Goal: Find contact information: Find contact information

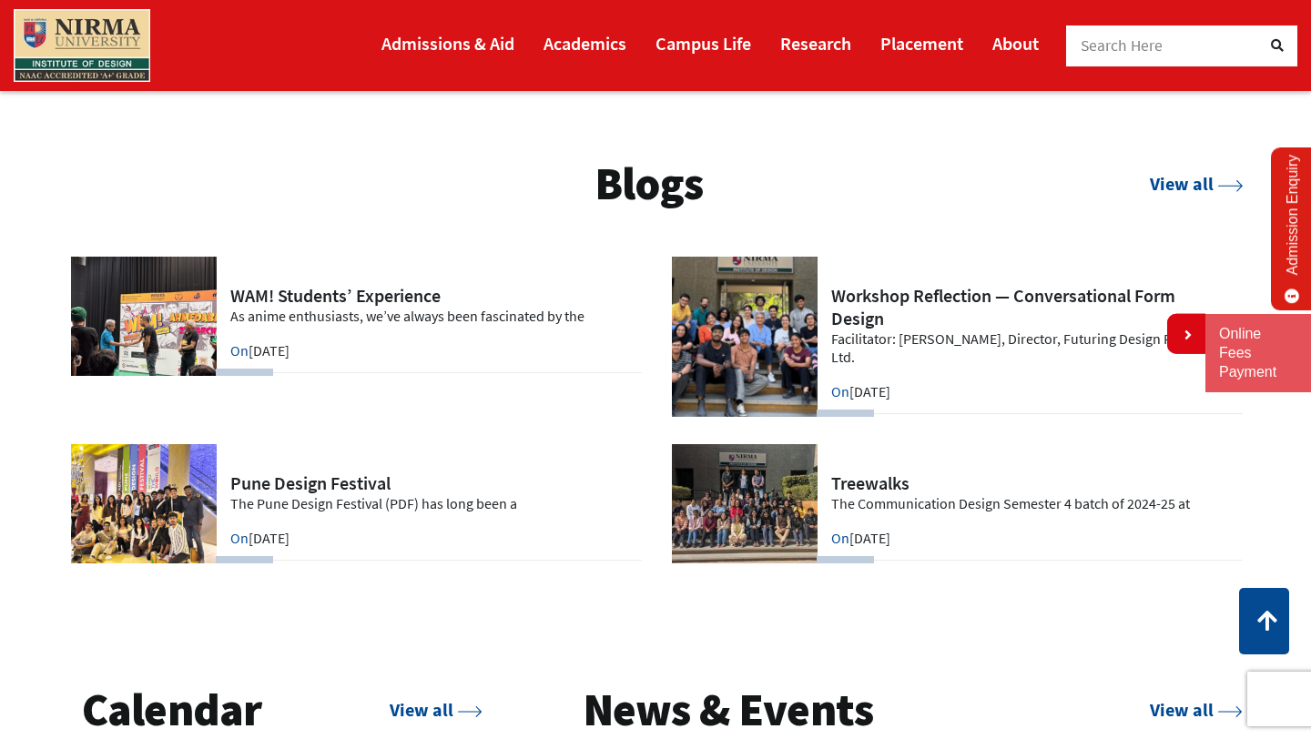
scroll to position [3598, 0]
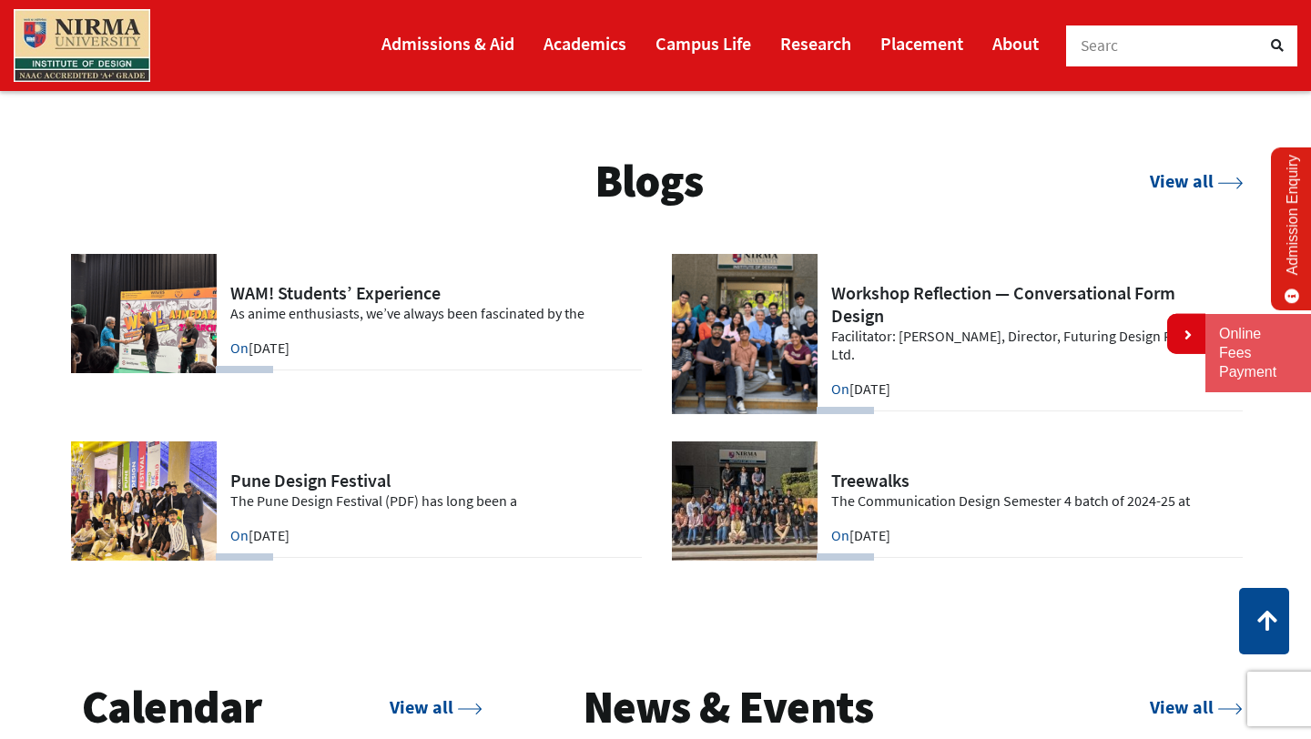
click at [1021, 496] on link at bounding box center [956, 501] width 574 height 119
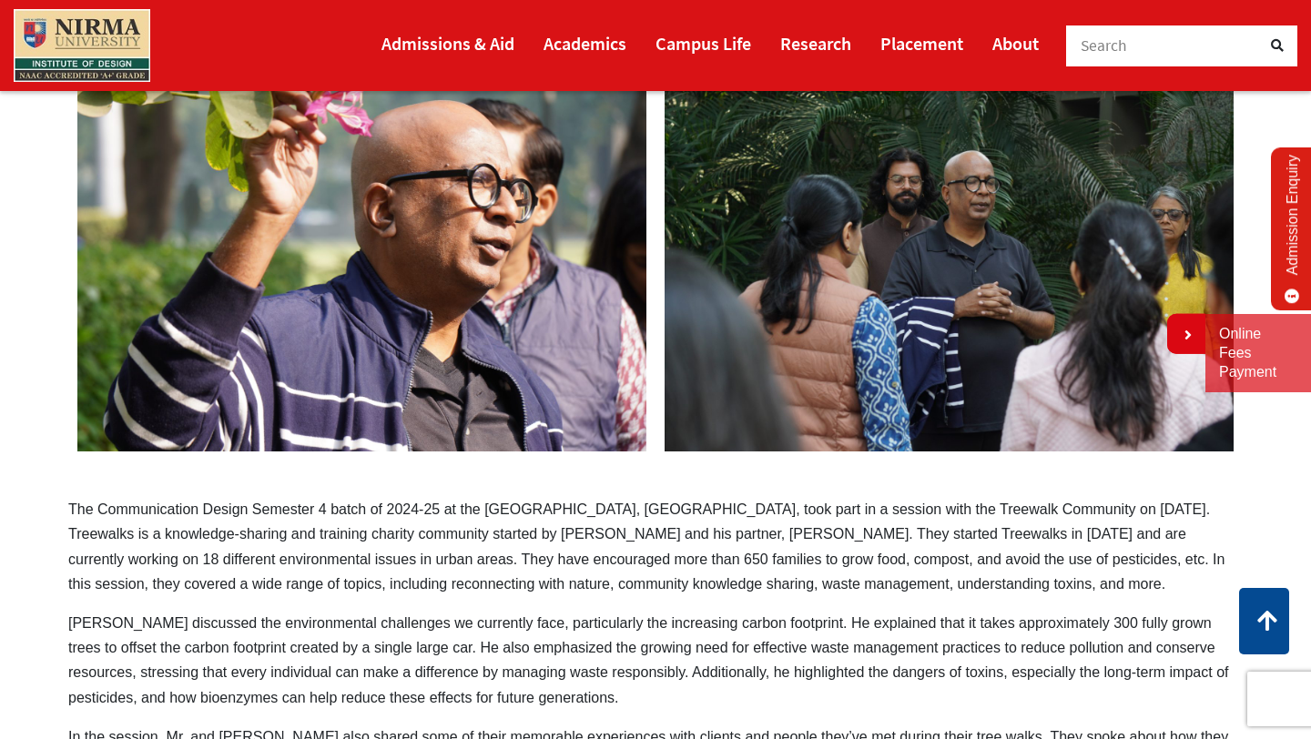
scroll to position [756, 0]
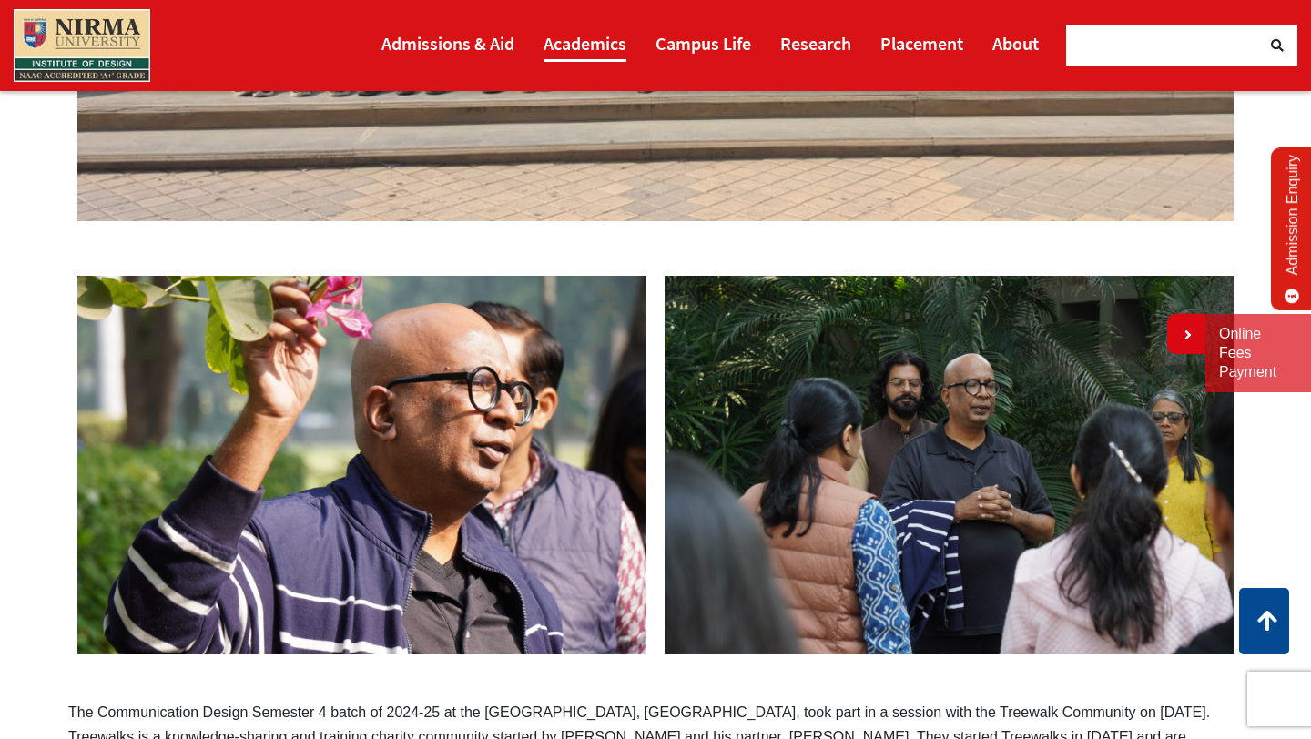
click at [596, 49] on link "Academics" at bounding box center [584, 43] width 83 height 37
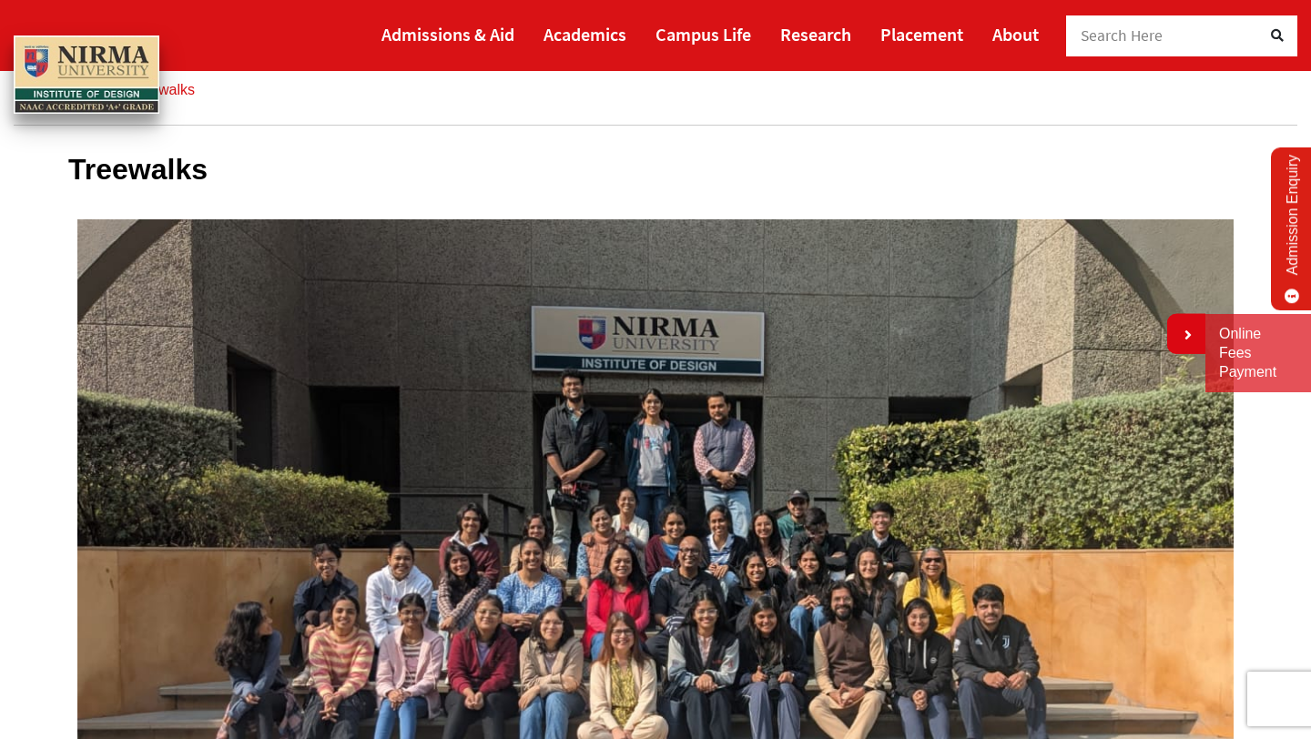
scroll to position [0, 0]
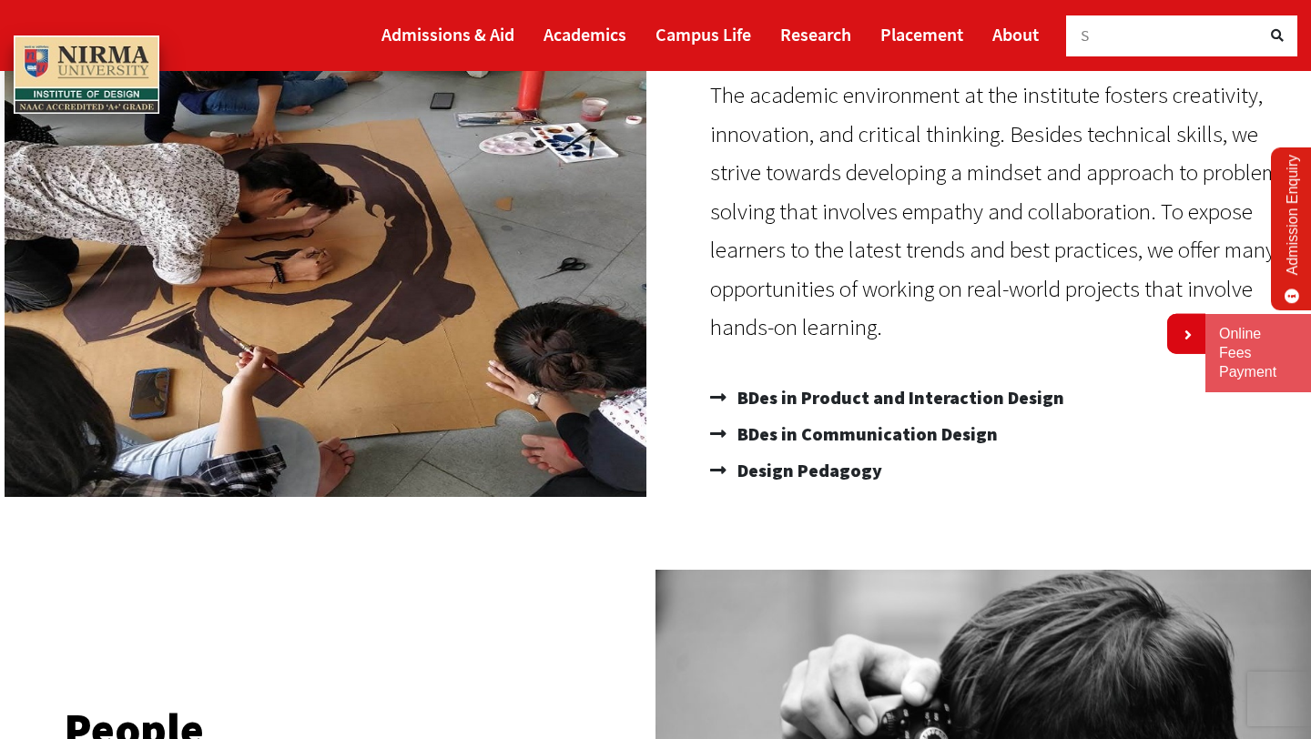
scroll to position [225, 0]
click at [835, 433] on span "BDes in Communication Design" at bounding box center [865, 433] width 265 height 36
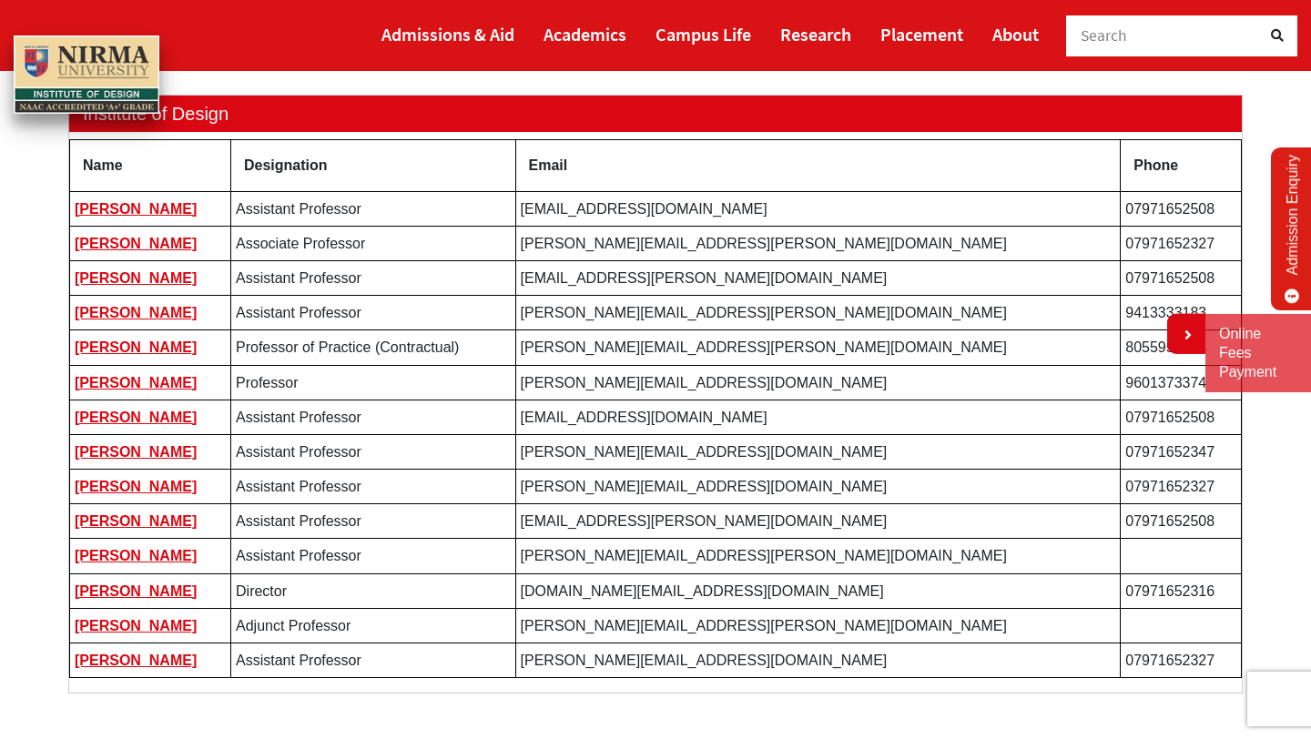
scroll to position [255, 0]
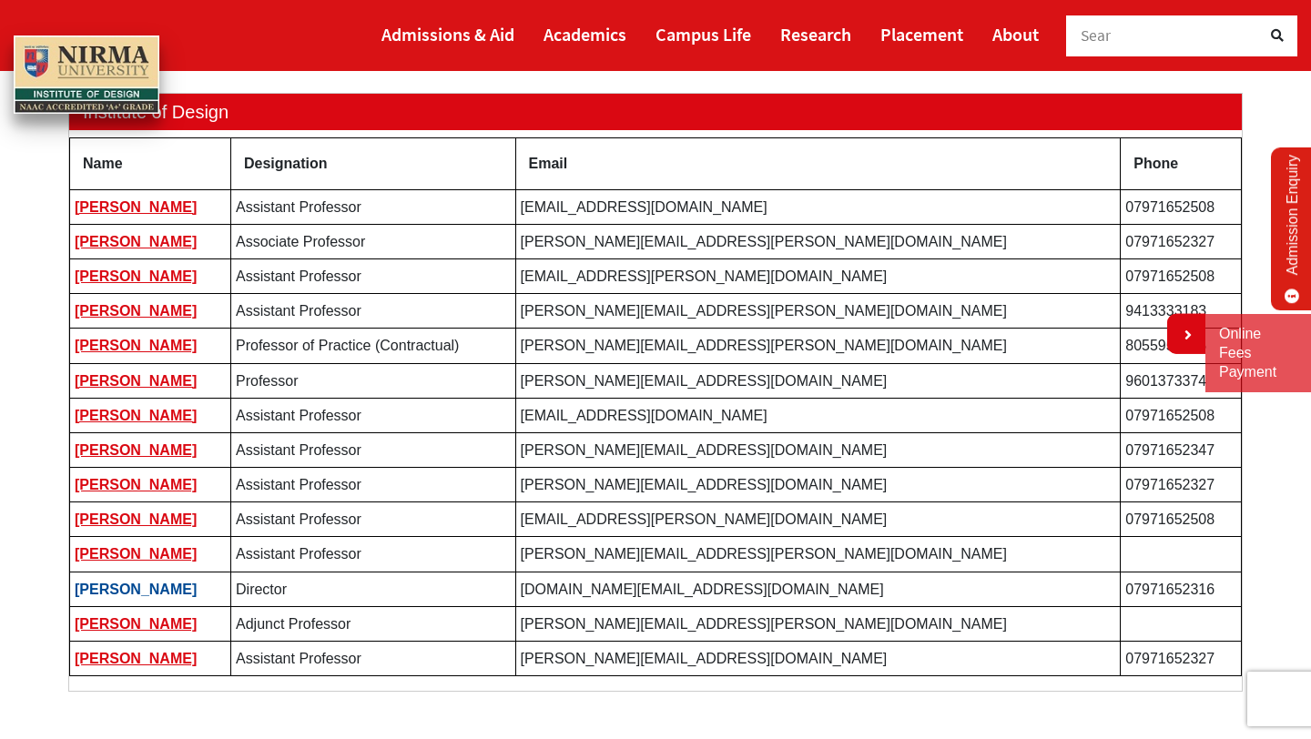
click at [140, 582] on link "[PERSON_NAME]" at bounding box center [136, 589] width 122 height 15
click at [137, 200] on link "Ajay Goyal" at bounding box center [136, 206] width 122 height 15
click at [142, 243] on link "Kanupriya Taneja" at bounding box center [136, 241] width 122 height 15
click at [124, 279] on link "Kishenkumar Patel" at bounding box center [136, 276] width 122 height 15
click at [137, 320] on td "Kshitij Pachori" at bounding box center [150, 311] width 161 height 35
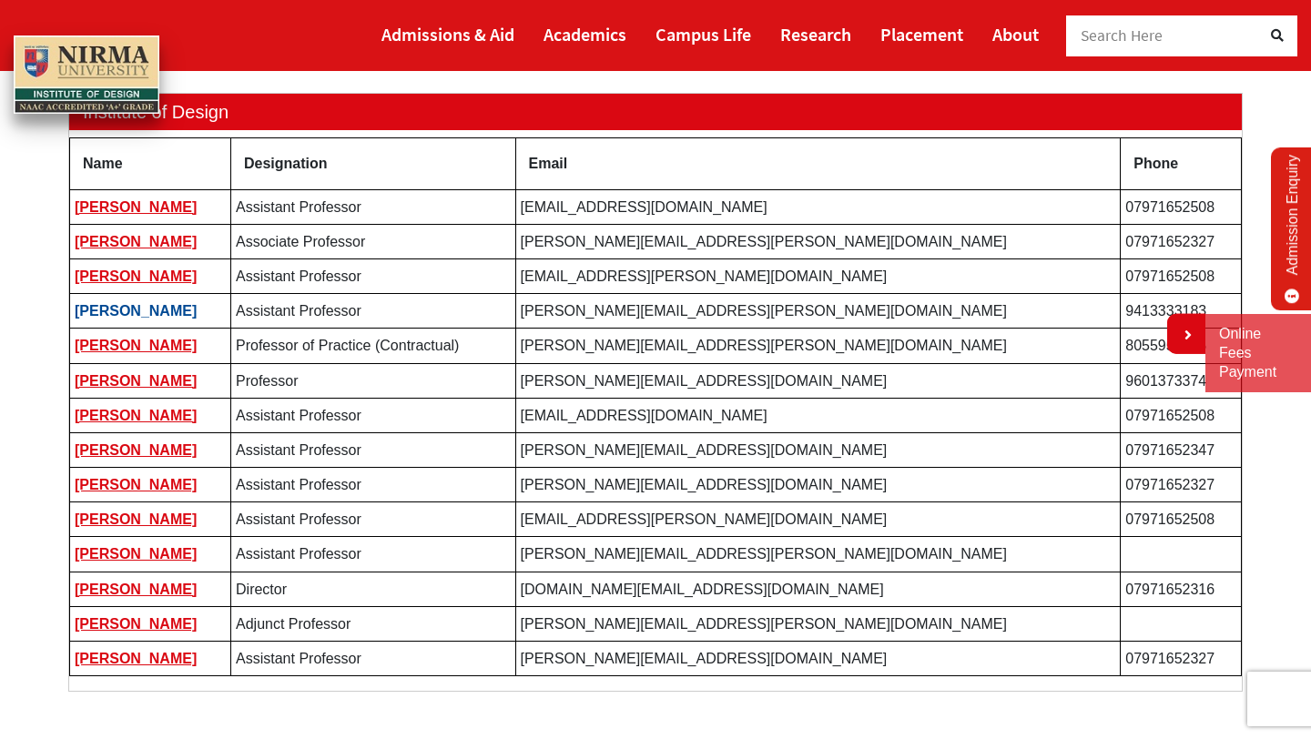
click at [137, 314] on link "Kshitij Pachori" at bounding box center [136, 310] width 122 height 15
click at [100, 344] on link "[PERSON_NAME]" at bounding box center [136, 345] width 122 height 15
click at [157, 387] on link "[PERSON_NAME]" at bounding box center [136, 380] width 122 height 15
click at [135, 419] on link "[PERSON_NAME]" at bounding box center [136, 415] width 122 height 15
click at [125, 446] on link "[PERSON_NAME]" at bounding box center [136, 449] width 122 height 15
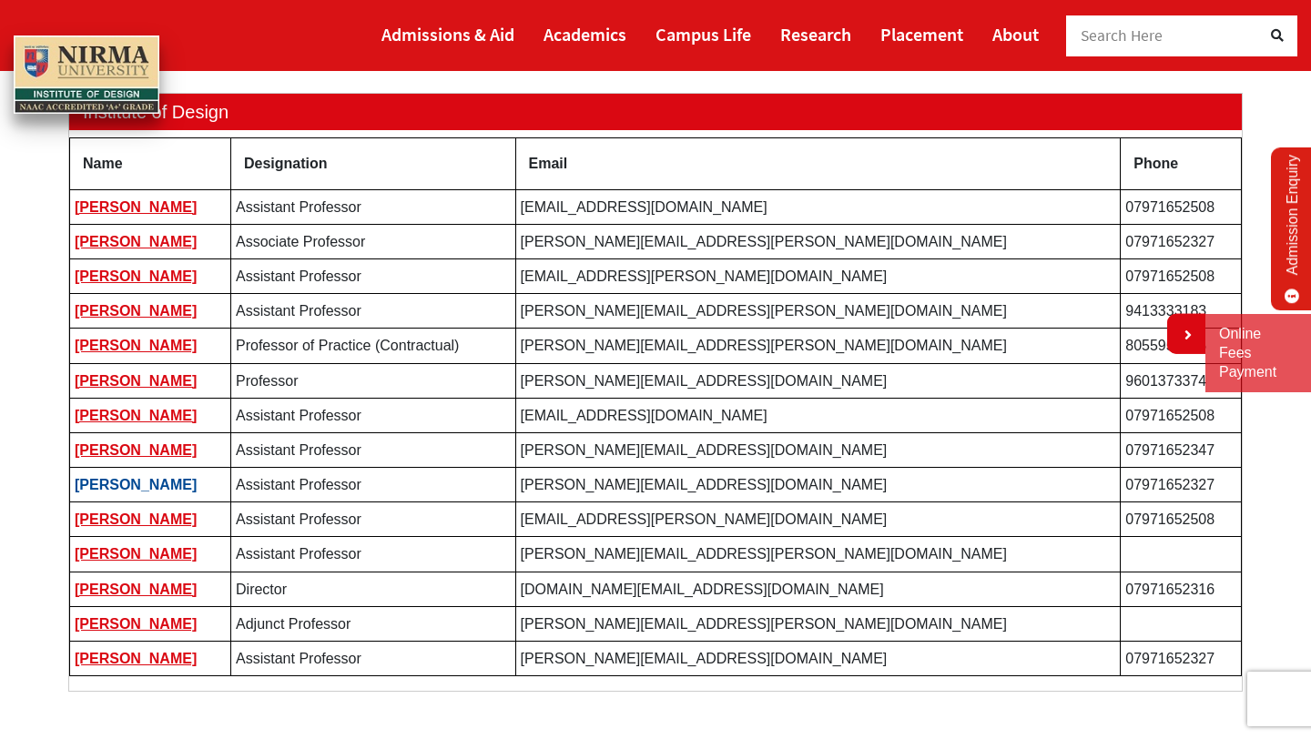
click at [138, 478] on link "[PERSON_NAME]" at bounding box center [136, 484] width 122 height 15
click at [101, 524] on link "[PERSON_NAME]" at bounding box center [136, 519] width 122 height 15
click at [138, 561] on link "[PERSON_NAME]" at bounding box center [136, 553] width 122 height 15
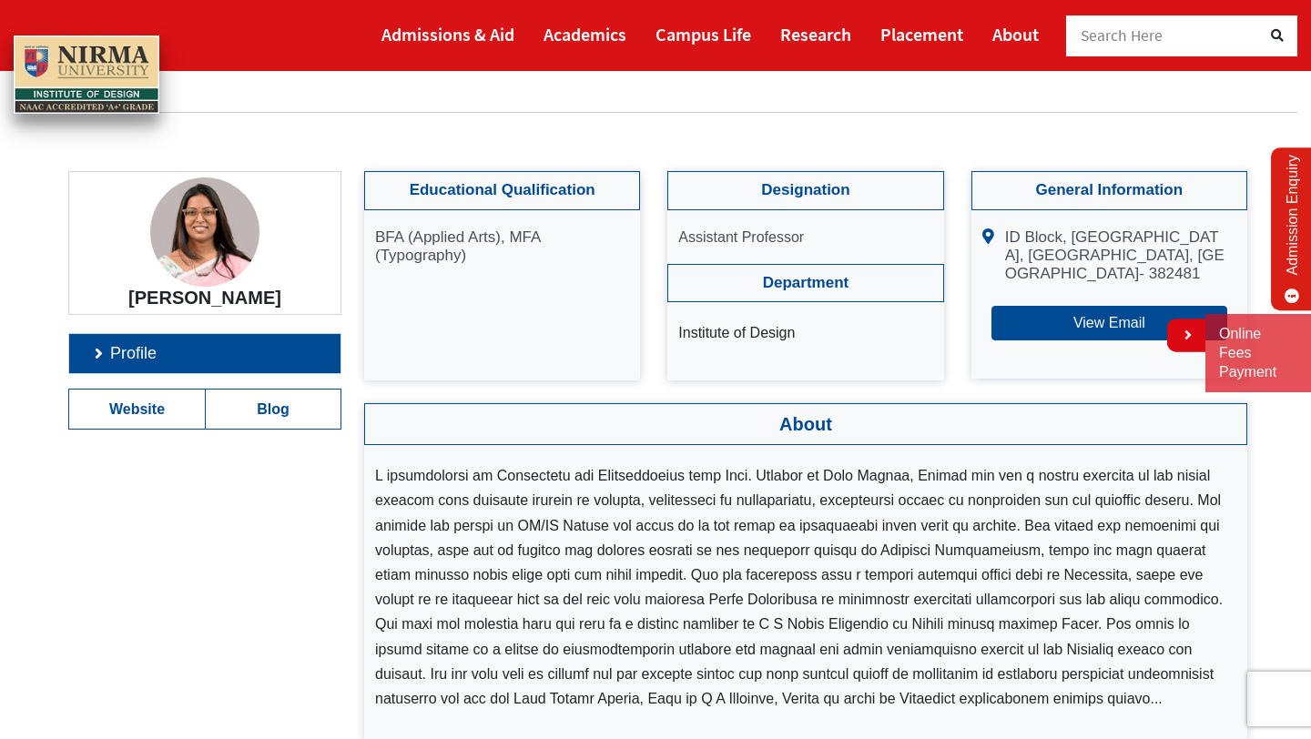
scroll to position [77, 0]
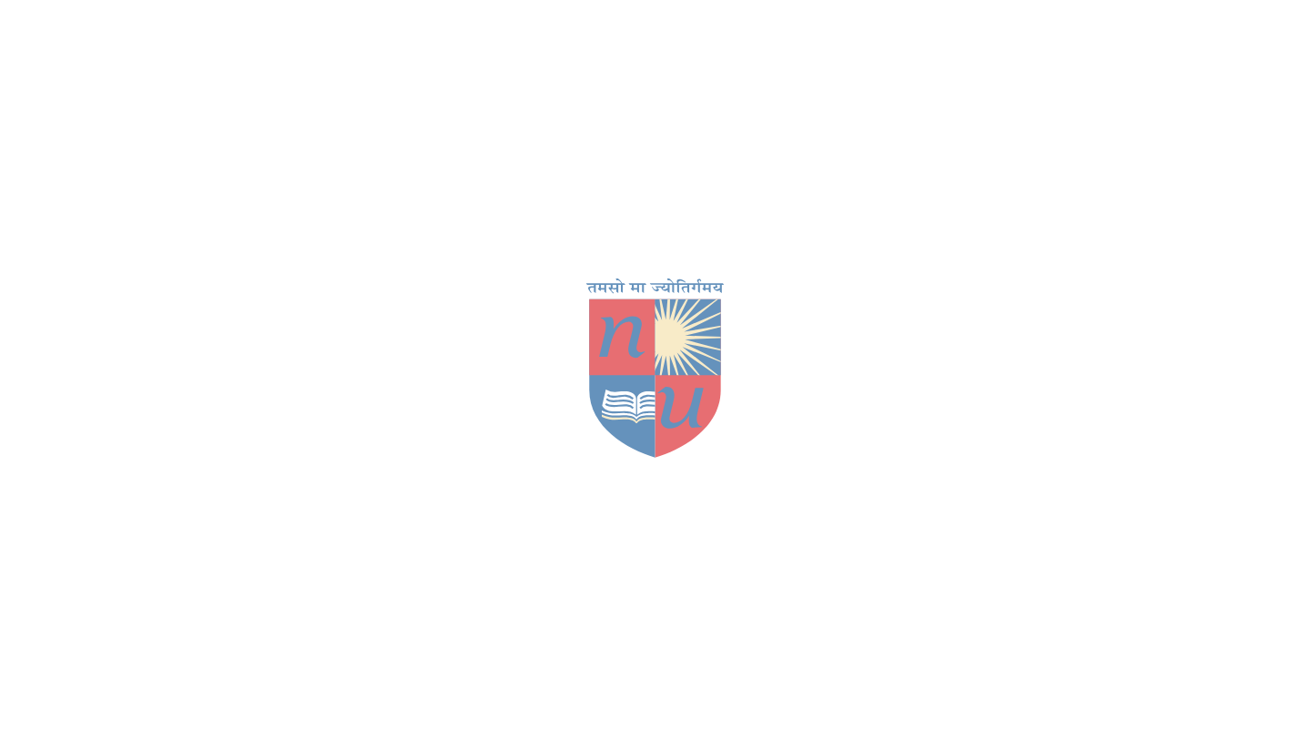
scroll to position [255, 0]
